Goal: Task Accomplishment & Management: Complete application form

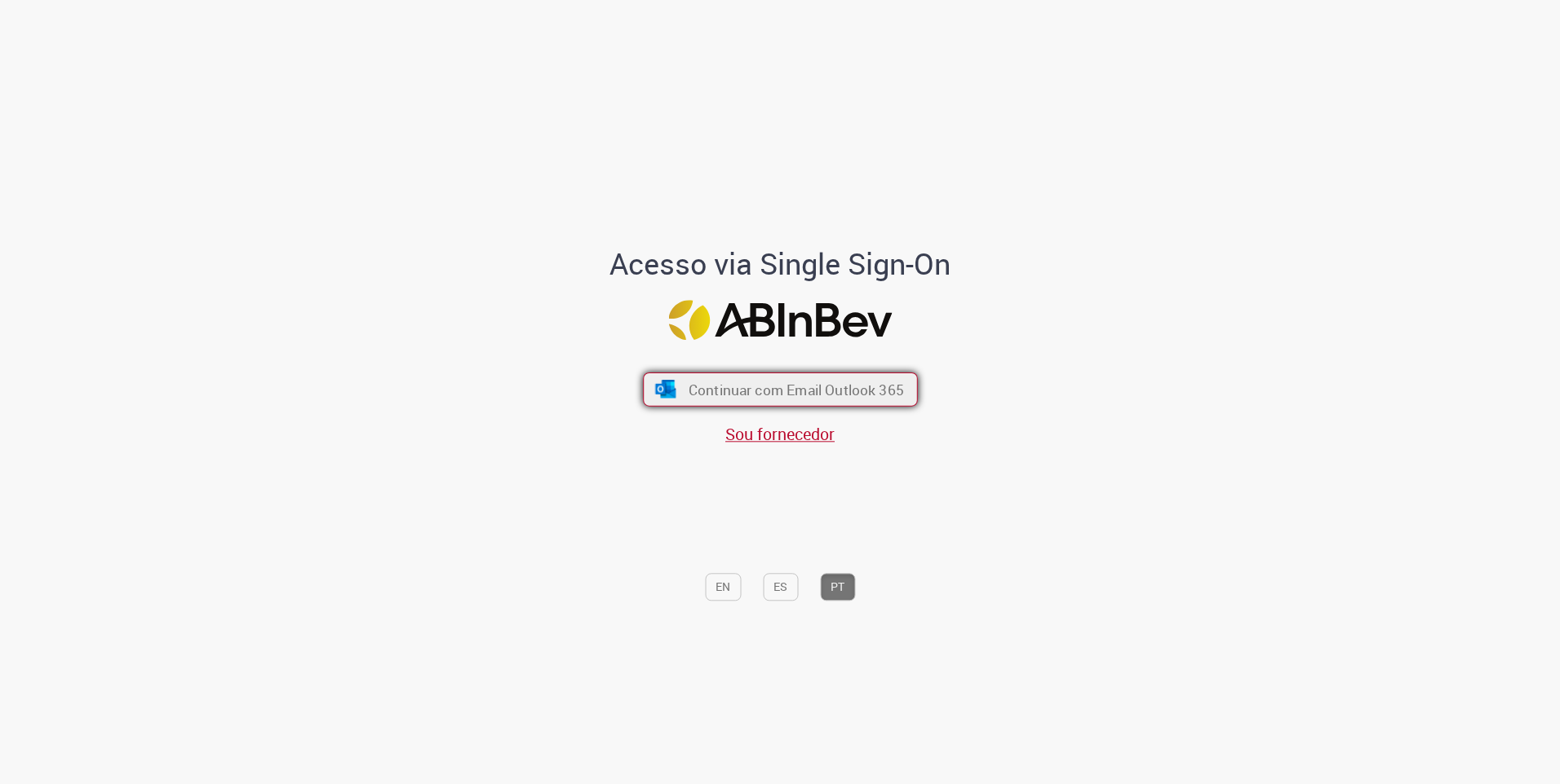
click at [803, 392] on span "Continuar com Email Outlook 365" at bounding box center [795, 389] width 215 height 19
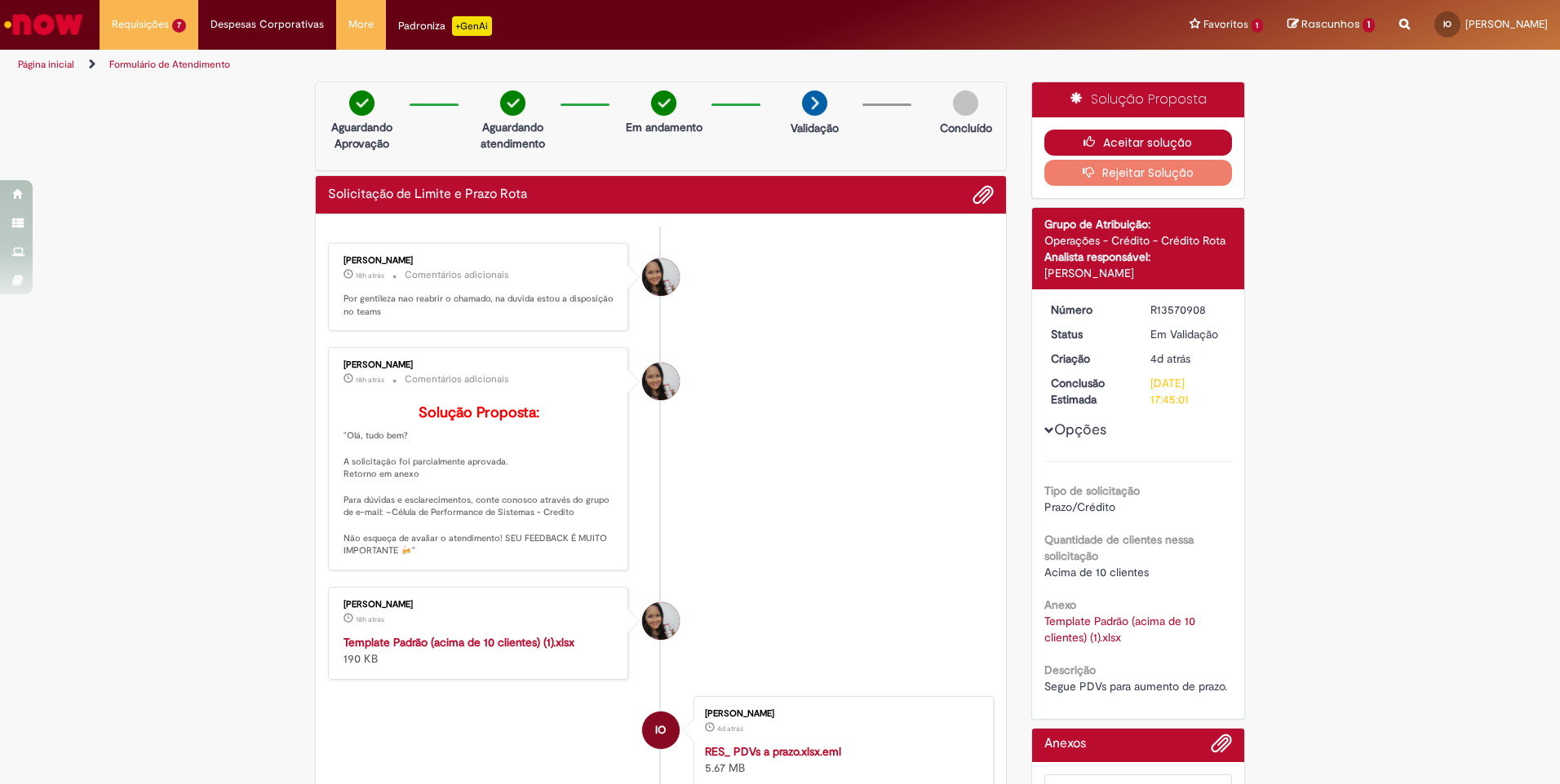
click at [1069, 141] on button "Aceitar solução" at bounding box center [1139, 142] width 188 height 26
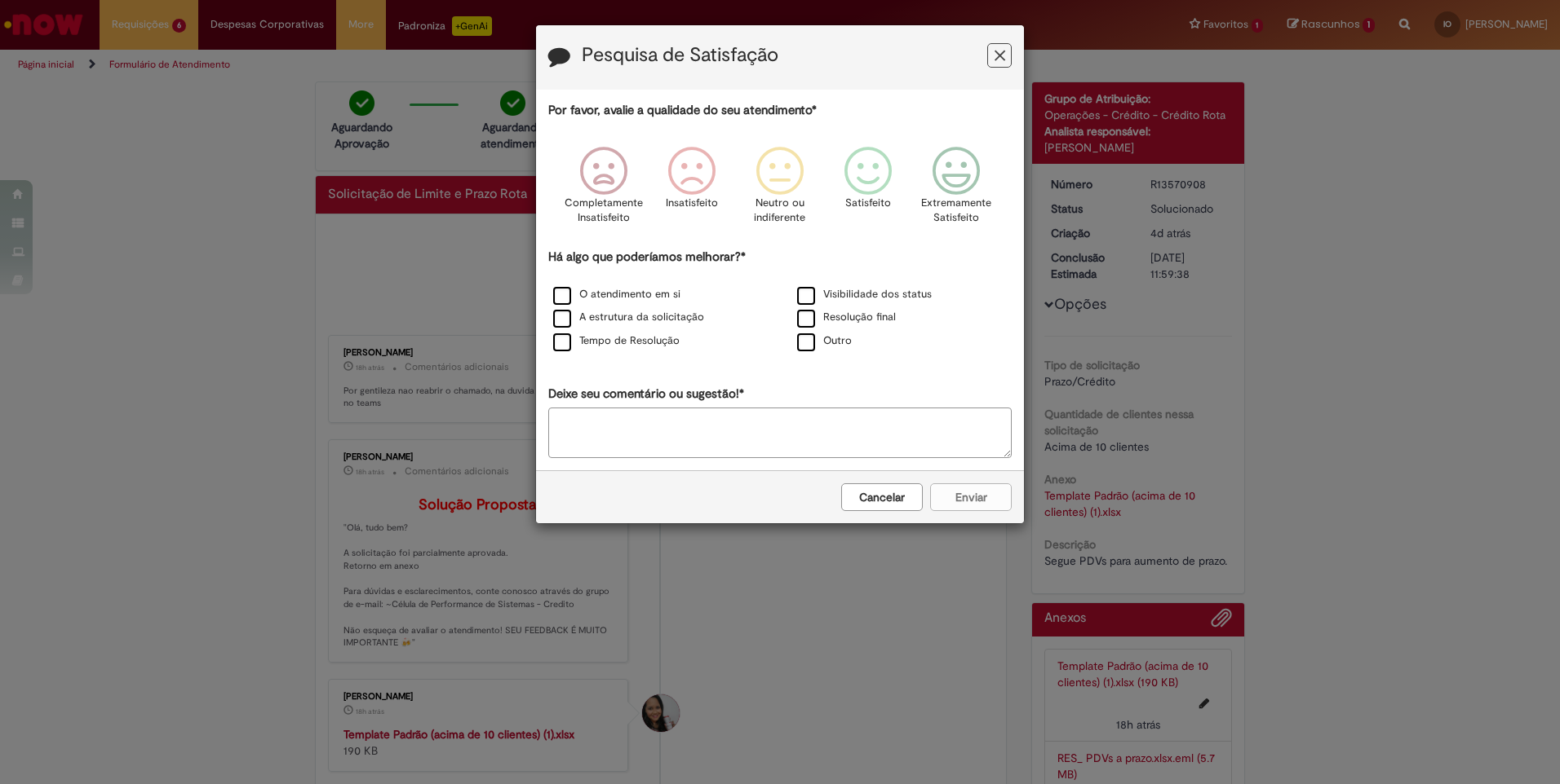
click at [987, 43] on div "Pesquisa de Satisfação" at bounding box center [780, 57] width 488 height 65
click at [992, 50] on button "Feedback" at bounding box center [999, 55] width 24 height 24
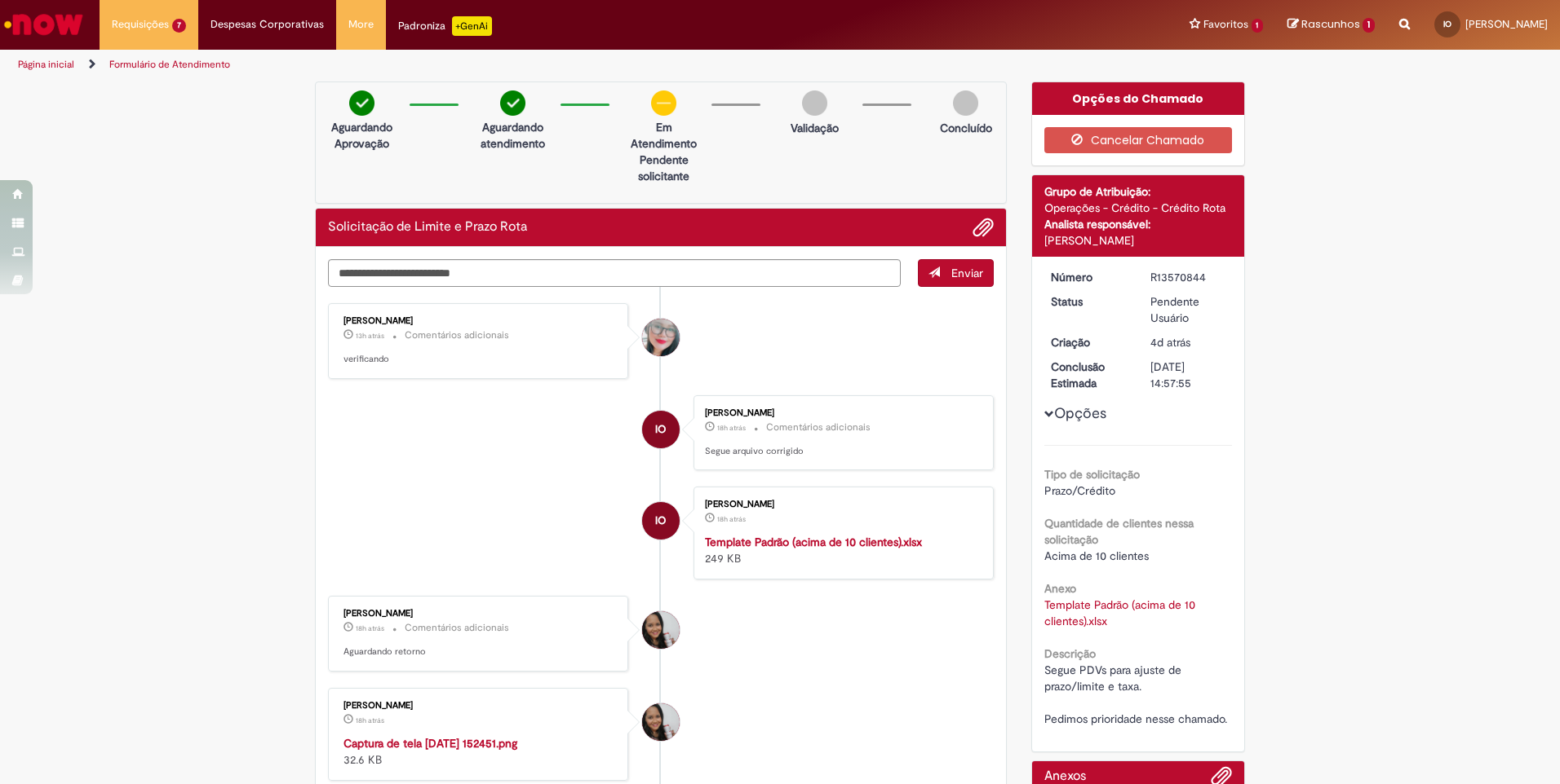
click at [528, 736] on img "Histórico de tíquete" at bounding box center [479, 736] width 272 height 0
click at [495, 736] on img "Histórico de tíquete" at bounding box center [479, 736] width 272 height 0
